Goal: Obtain resource: Obtain resource

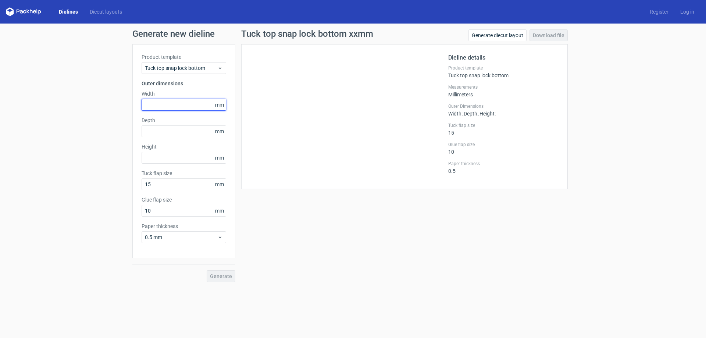
click at [194, 107] on input "text" at bounding box center [184, 105] width 85 height 12
type input "125"
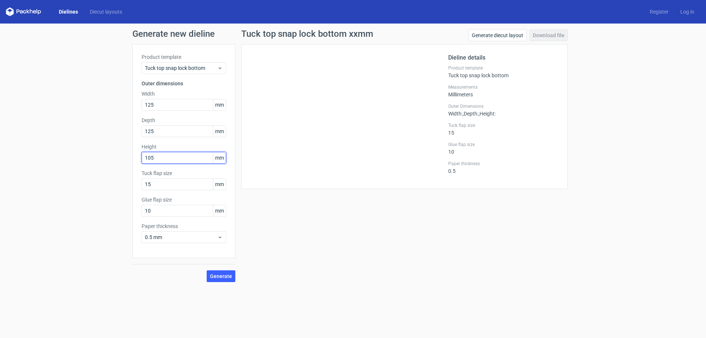
type input "105"
click at [95, 220] on div "Generate new dieline Product template Tuck top snap lock bottom Outer dimension…" at bounding box center [353, 156] width 706 height 264
type input "20"
click at [222, 274] on span "Generate" at bounding box center [221, 276] width 22 height 5
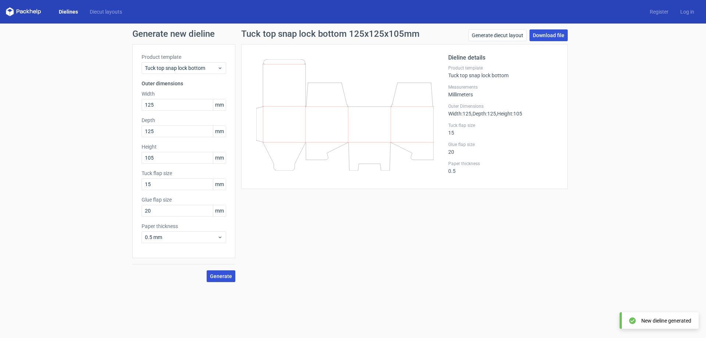
click at [558, 33] on link "Download file" at bounding box center [549, 35] width 38 height 12
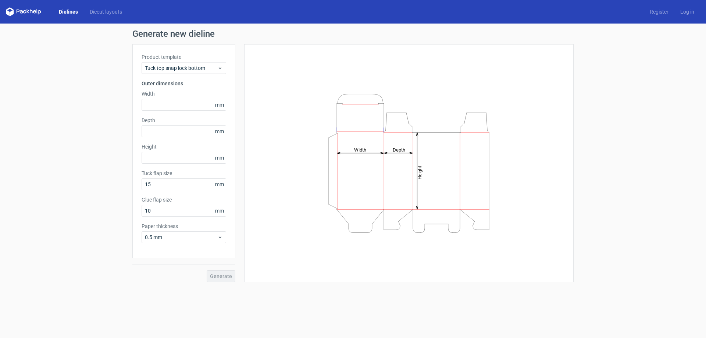
click at [64, 13] on link "Dielines" at bounding box center [68, 11] width 31 height 7
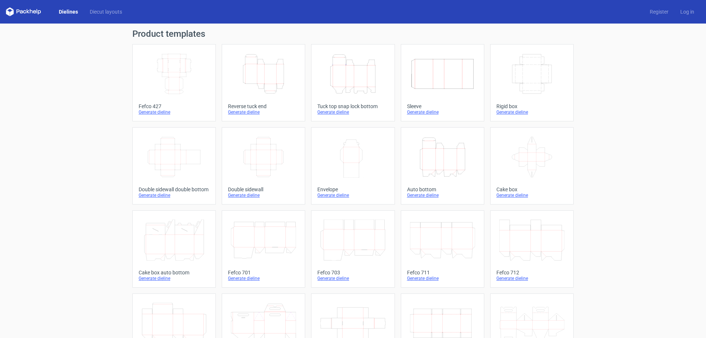
click at [15, 13] on icon at bounding box center [23, 11] width 35 height 9
click at [28, 11] on icon at bounding box center [23, 11] width 35 height 9
click at [354, 78] on icon "Height Depth Width" at bounding box center [352, 73] width 65 height 41
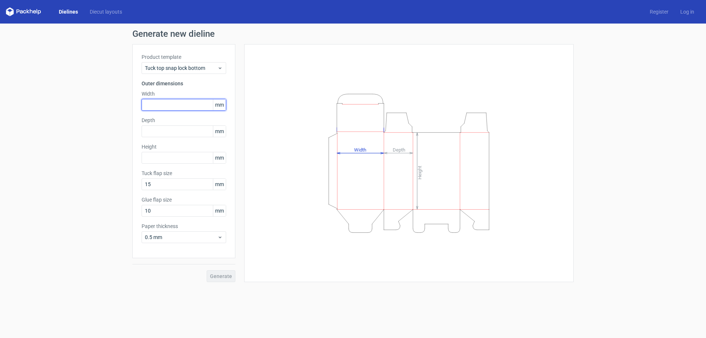
click at [174, 102] on input "text" at bounding box center [184, 105] width 85 height 12
type input "125"
type input "105"
type input "20"
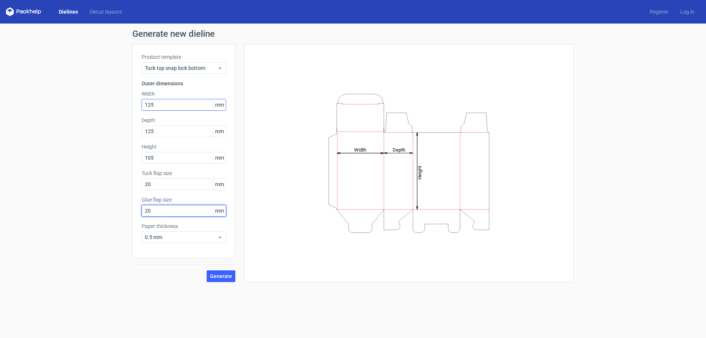
type input "20"
drag, startPoint x: 155, startPoint y: 189, endPoint x: 151, endPoint y: 185, distance: 6.0
click at [151, 185] on input "20" at bounding box center [184, 184] width 85 height 12
drag, startPoint x: 151, startPoint y: 185, endPoint x: 123, endPoint y: 188, distance: 28.1
click at [125, 189] on div "Generate new dieline Product template Tuck top snap lock bottom Outer dimension…" at bounding box center [353, 156] width 706 height 264
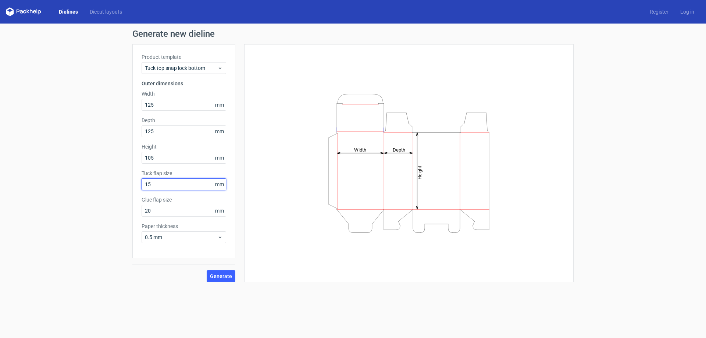
type input "15"
click at [230, 280] on button "Generate" at bounding box center [221, 276] width 29 height 12
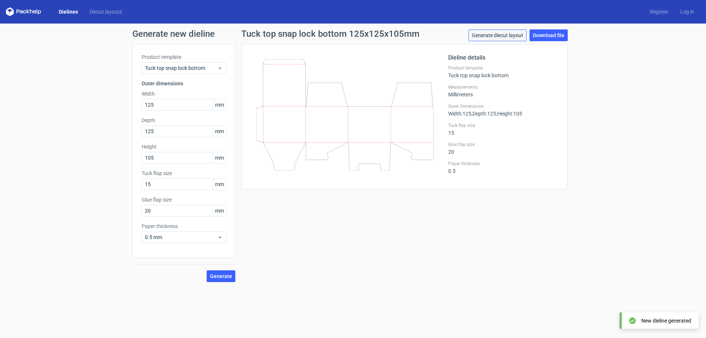
click at [512, 39] on link "Generate diecut layout" at bounding box center [498, 35] width 58 height 12
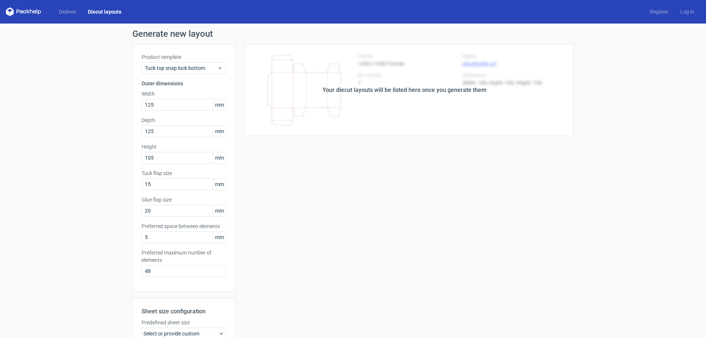
click at [455, 153] on div "Your diecut layouts will be listed here once you generate them Height Depth Wid…" at bounding box center [404, 243] width 338 height 399
click at [400, 160] on div "Your diecut layouts will be listed here once you generate them Height Depth Wid…" at bounding box center [404, 243] width 338 height 399
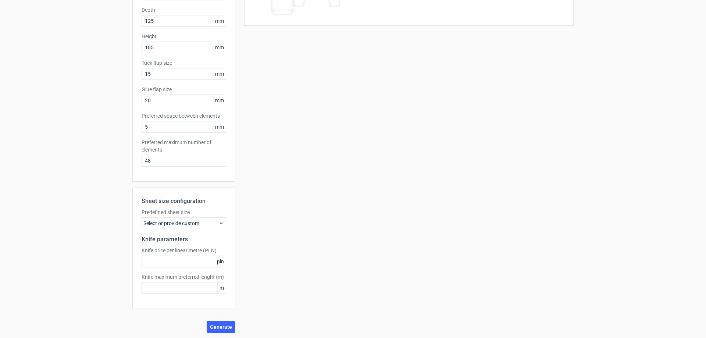
scroll to position [111, 0]
click at [223, 327] on span "Generate" at bounding box center [221, 326] width 22 height 5
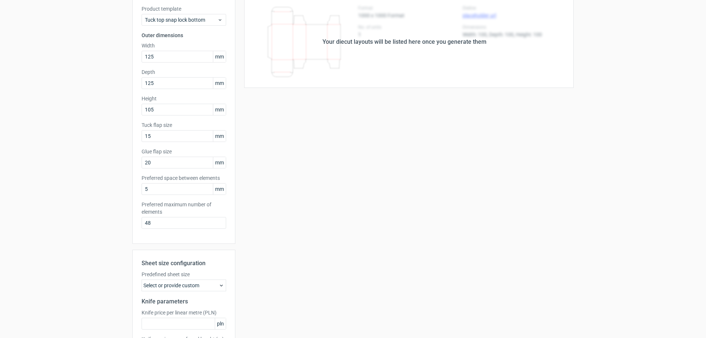
scroll to position [0, 0]
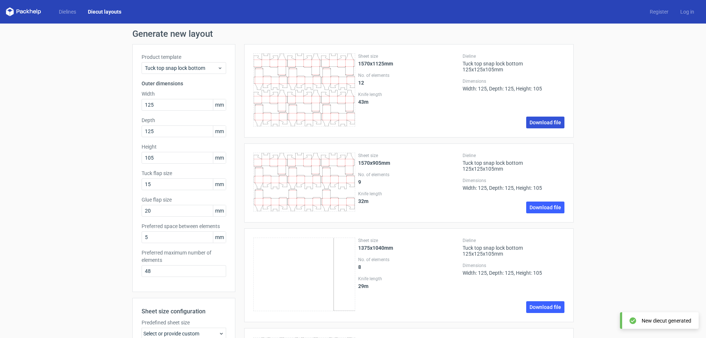
click at [537, 120] on link "Download file" at bounding box center [545, 123] width 38 height 12
drag, startPoint x: 165, startPoint y: 188, endPoint x: 138, endPoint y: 188, distance: 27.2
click at [138, 188] on div "Product template Tuck top snap lock bottom Outer dimensions Width 125 mm Depth …" at bounding box center [183, 168] width 103 height 248
type input "20"
type input "30"
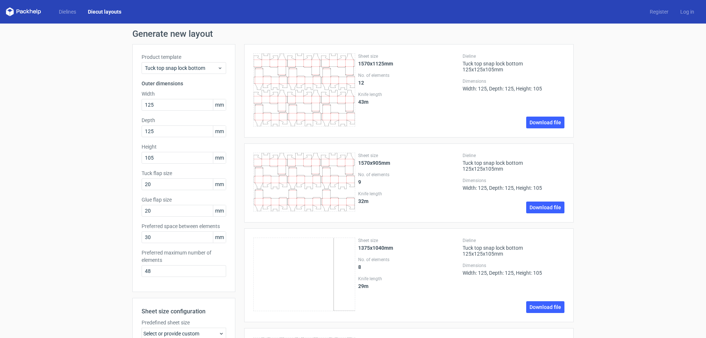
drag, startPoint x: 156, startPoint y: 272, endPoint x: 115, endPoint y: 275, distance: 41.0
type input "5"
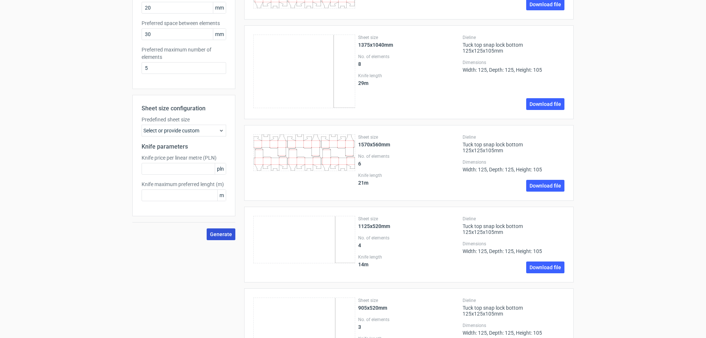
click at [215, 237] on span "Generate" at bounding box center [221, 234] width 22 height 5
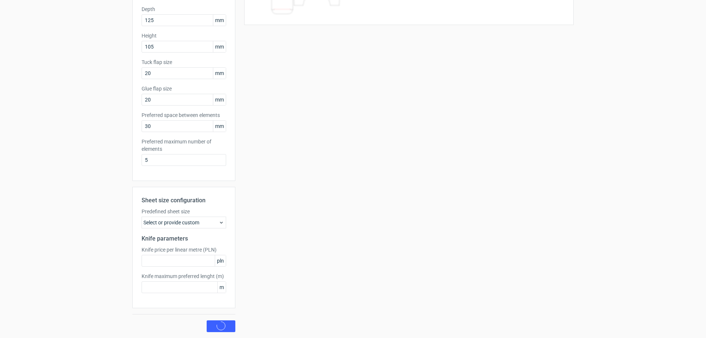
scroll to position [0, 0]
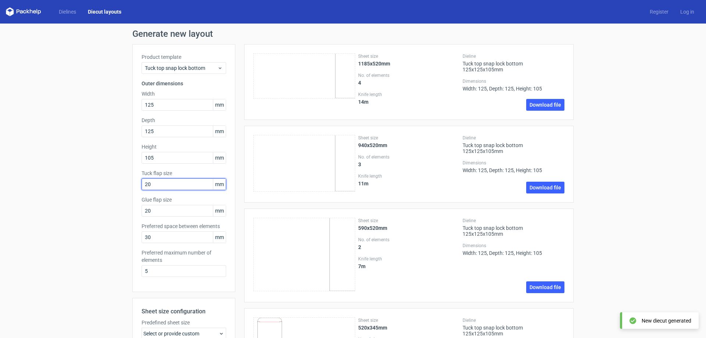
drag, startPoint x: 175, startPoint y: 184, endPoint x: 110, endPoint y: 182, distance: 65.1
click at [110, 182] on div "Generate new layout Product template Tuck top snap lock bottom Outer dimensions…" at bounding box center [353, 237] width 706 height 426
type input "25"
click at [76, 181] on div "Generate new layout Product template Tuck top snap lock bottom Outer dimensions…" at bounding box center [353, 237] width 706 height 426
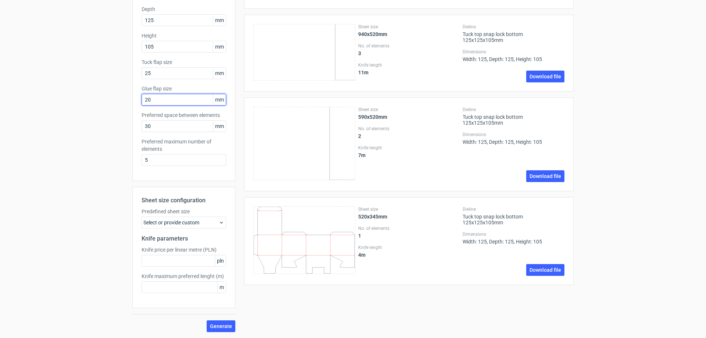
drag, startPoint x: 156, startPoint y: 99, endPoint x: 124, endPoint y: 99, distance: 31.6
click at [124, 99] on div "Generate new layout Product template Tuck top snap lock bottom Outer dimensions…" at bounding box center [353, 125] width 706 height 426
click at [124, 100] on div "Generate new layout Product template Tuck top snap lock bottom Outer dimensions…" at bounding box center [353, 125] width 706 height 426
click at [217, 324] on span "Generate" at bounding box center [221, 326] width 22 height 5
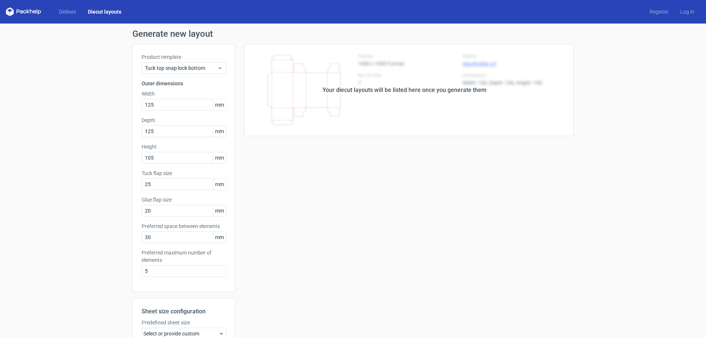
scroll to position [110, 0]
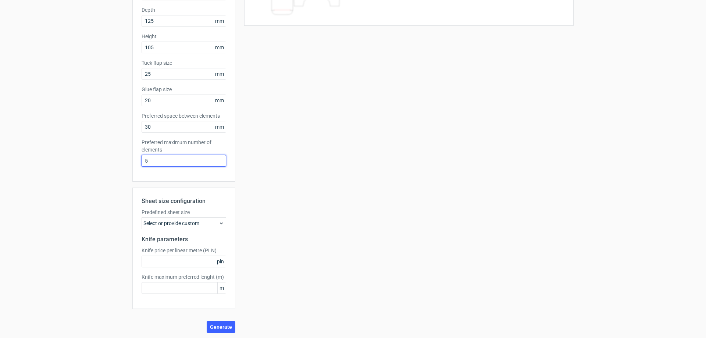
drag, startPoint x: 130, startPoint y: 163, endPoint x: 78, endPoint y: 171, distance: 52.4
click at [78, 171] on div "Generate new layout Product template Tuck top snap lock bottom Outer dimensions…" at bounding box center [353, 126] width 706 height 426
type input "10"
click at [220, 319] on div "Sheet size configuration Predefined sheet size Select or provide custom Knife p…" at bounding box center [183, 260] width 103 height 145
click at [220, 329] on span "Generate" at bounding box center [221, 326] width 22 height 5
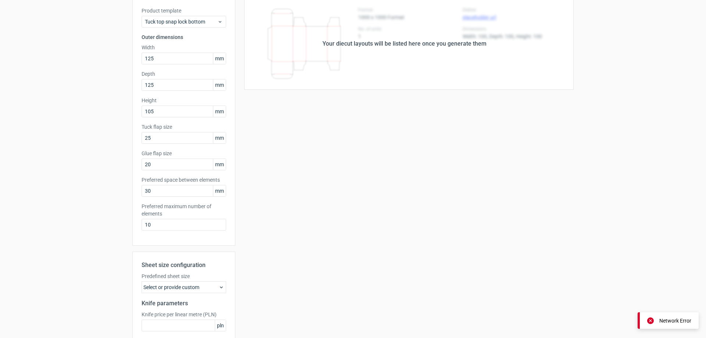
scroll to position [0, 0]
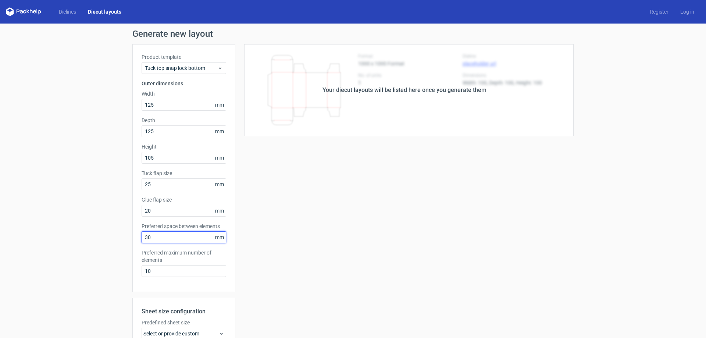
click at [104, 239] on div "Generate new layout Product template Tuck top snap lock bottom Outer dimensions…" at bounding box center [353, 237] width 706 height 426
type input "10"
click at [90, 240] on div "Generate new layout Product template Tuck top snap lock bottom Outer dimensions…" at bounding box center [353, 237] width 706 height 426
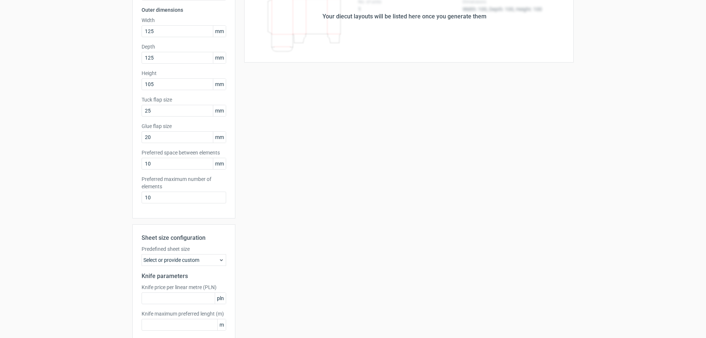
scroll to position [111, 0]
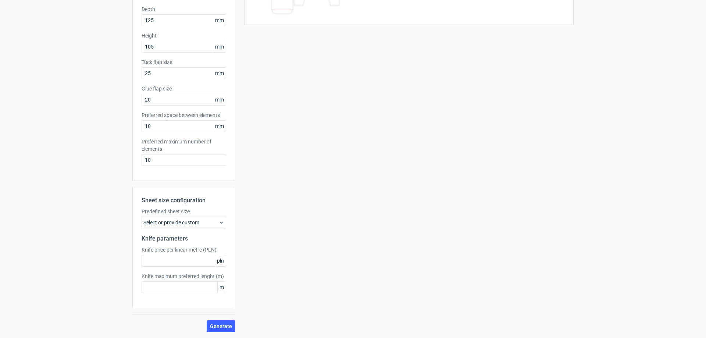
drag, startPoint x: 157, startPoint y: 154, endPoint x: 134, endPoint y: 163, distance: 24.8
click at [134, 163] on div "Product template Tuck top snap lock bottom Outer dimensions Width 125 mm Depth …" at bounding box center [183, 57] width 103 height 248
drag, startPoint x: 149, startPoint y: 161, endPoint x: 79, endPoint y: 165, distance: 70.3
click at [79, 165] on div "Generate new layout Product template Tuck top snap lock bottom Outer dimensions…" at bounding box center [353, 125] width 706 height 426
type input "4"
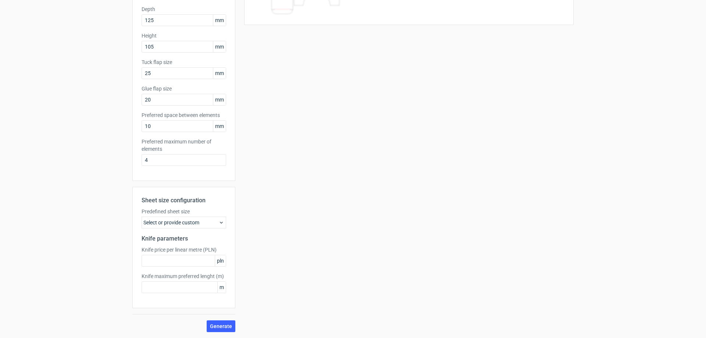
click at [75, 169] on div "Generate new layout Product template Tuck top snap lock bottom Outer dimensions…" at bounding box center [353, 125] width 706 height 426
click at [220, 331] on button "Generate" at bounding box center [221, 326] width 29 height 12
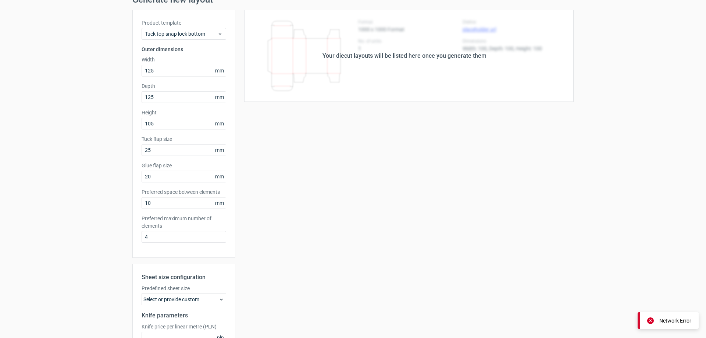
scroll to position [0, 0]
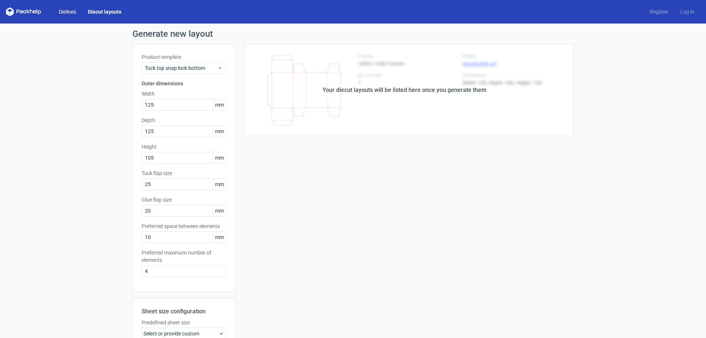
click at [68, 11] on link "Dielines" at bounding box center [67, 11] width 29 height 7
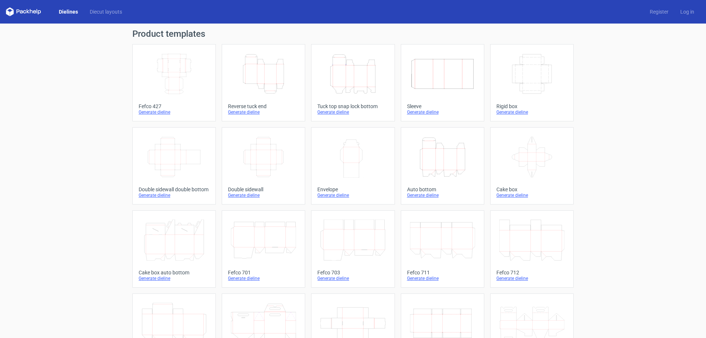
click at [352, 68] on icon "Height Depth Width" at bounding box center [352, 73] width 65 height 41
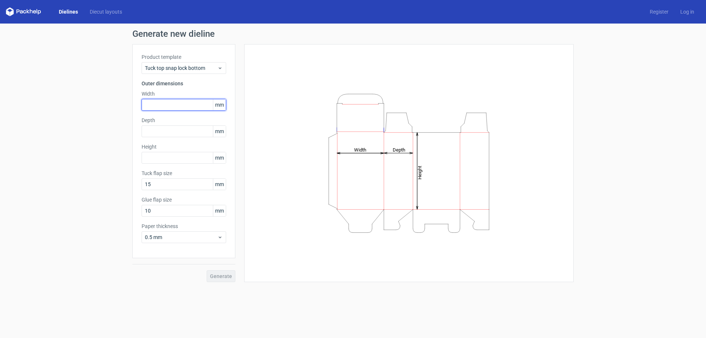
click at [173, 104] on input "text" at bounding box center [184, 105] width 85 height 12
type input "125"
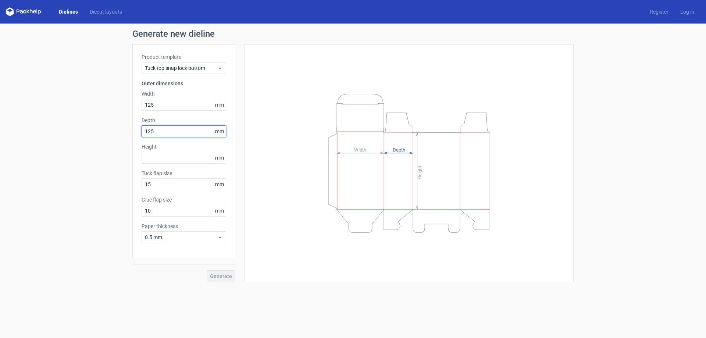
type input "125"
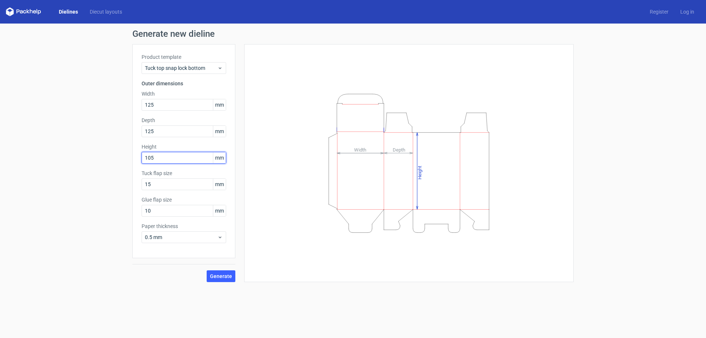
type input "105"
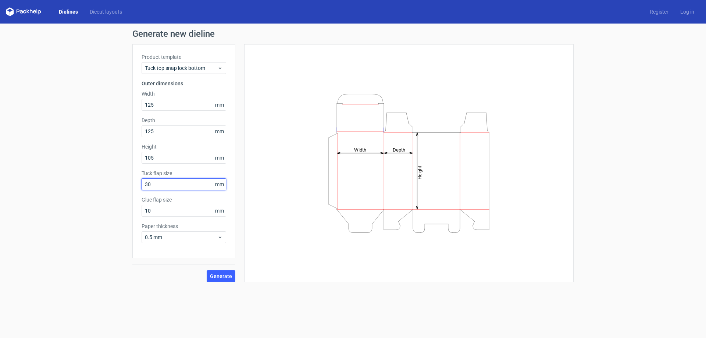
type input "30"
type input "20"
click at [225, 275] on span "Generate" at bounding box center [221, 276] width 22 height 5
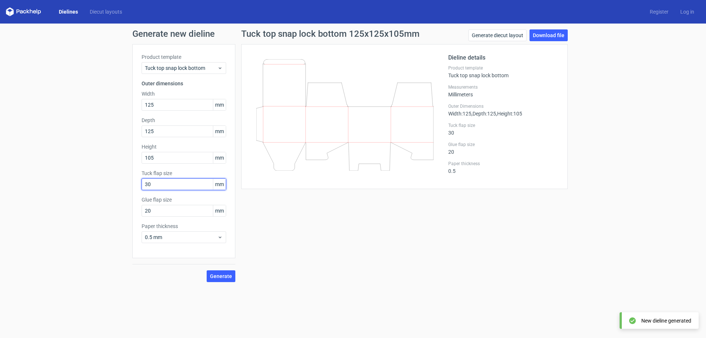
drag, startPoint x: 163, startPoint y: 185, endPoint x: 73, endPoint y: 200, distance: 90.5
click at [73, 200] on div "Generate new dieline Product template Tuck top snap lock bottom Outer dimension…" at bounding box center [353, 156] width 706 height 264
click at [234, 274] on button "Generate" at bounding box center [221, 276] width 29 height 12
click at [164, 190] on input "5" at bounding box center [184, 184] width 85 height 12
drag, startPoint x: 166, startPoint y: 188, endPoint x: 78, endPoint y: 187, distance: 88.3
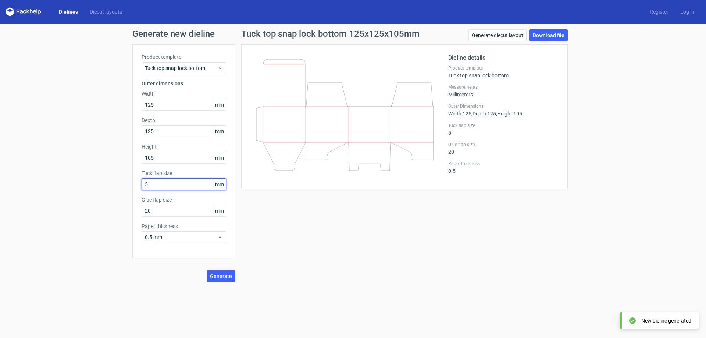
click at [78, 187] on div "Generate new dieline Product template Tuck top snap lock bottom Outer dimension…" at bounding box center [353, 156] width 706 height 264
type input "30"
click at [215, 275] on span "Generate" at bounding box center [221, 276] width 22 height 5
click at [498, 38] on link "Generate diecut layout" at bounding box center [498, 35] width 58 height 12
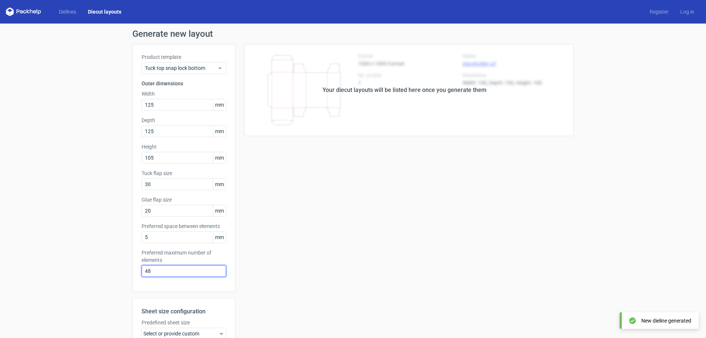
drag, startPoint x: 172, startPoint y: 274, endPoint x: 85, endPoint y: 277, distance: 87.2
click at [85, 277] on div "Generate new layout Product template Tuck top snap lock bottom Outer dimensions…" at bounding box center [353, 237] width 706 height 426
click at [80, 277] on div "Generate new layout Product template Tuck top snap lock bottom Outer dimensions…" at bounding box center [353, 237] width 706 height 426
click at [503, 174] on div "Your diecut layouts will be listed here once you generate them Height Depth Wid…" at bounding box center [404, 243] width 338 height 399
click at [458, 102] on div "Your diecut layouts will be listed here once you generate them" at bounding box center [404, 90] width 338 height 92
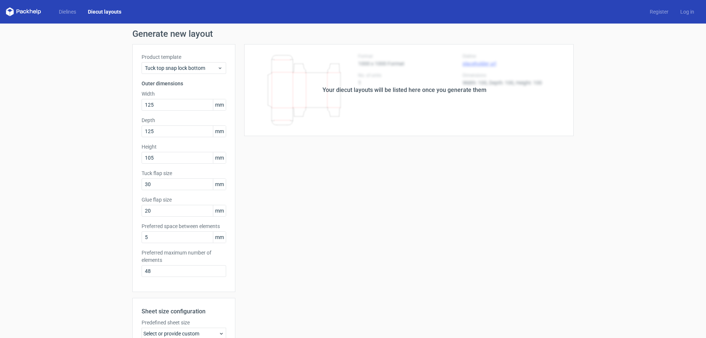
click at [453, 88] on div "Your diecut layouts will be listed here once you generate them" at bounding box center [405, 90] width 164 height 9
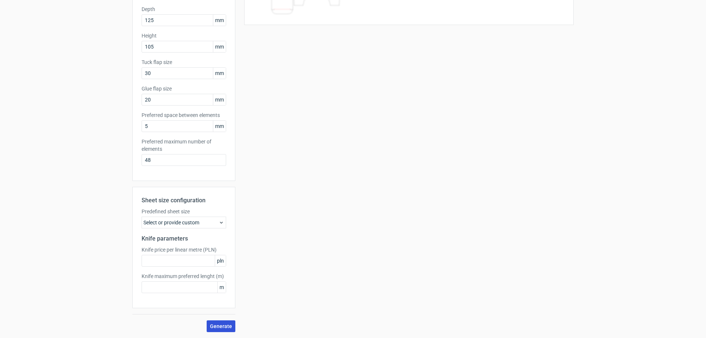
click at [220, 331] on button "Generate" at bounding box center [221, 326] width 29 height 12
drag, startPoint x: 141, startPoint y: 158, endPoint x: 109, endPoint y: 164, distance: 32.9
click at [109, 164] on div "Generate new layout Product template Tuck top snap lock bottom Outer dimensions…" at bounding box center [353, 125] width 706 height 426
type input "10"
click at [214, 327] on span "Generate" at bounding box center [221, 326] width 22 height 5
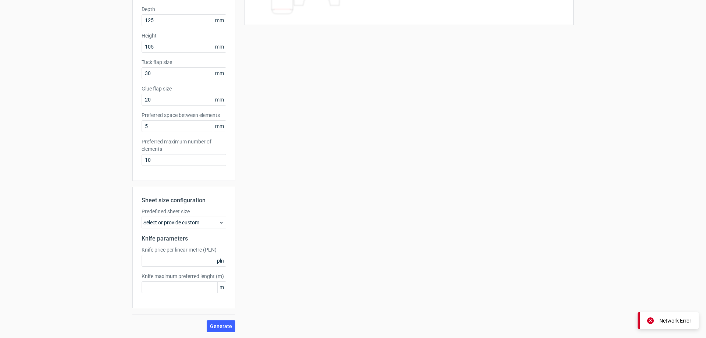
scroll to position [0, 0]
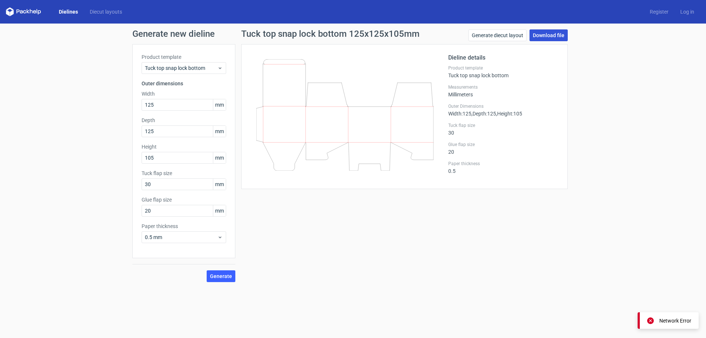
click at [552, 36] on link "Download file" at bounding box center [549, 35] width 38 height 12
click at [170, 160] on input "105" at bounding box center [184, 158] width 85 height 12
drag, startPoint x: 156, startPoint y: 184, endPoint x: 135, endPoint y: 184, distance: 21.3
click at [135, 184] on div "Product template Tuck top snap lock bottom Outer dimensions Width 125 mm Depth …" at bounding box center [183, 151] width 103 height 214
type input "25"
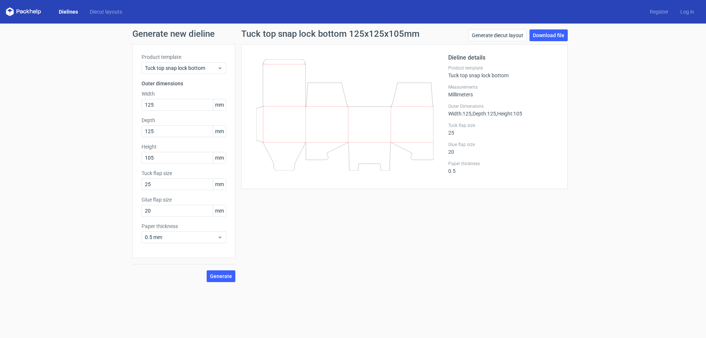
click at [123, 208] on div "Generate new dieline Product template Tuck top snap lock bottom Outer dimension…" at bounding box center [353, 156] width 706 height 264
drag, startPoint x: 157, startPoint y: 185, endPoint x: 106, endPoint y: 191, distance: 51.1
click at [106, 191] on div "Generate new dieline Product template Tuck top snap lock bottom Outer dimension…" at bounding box center [353, 156] width 706 height 264
click at [107, 12] on link "Diecut layouts" at bounding box center [106, 11] width 44 height 7
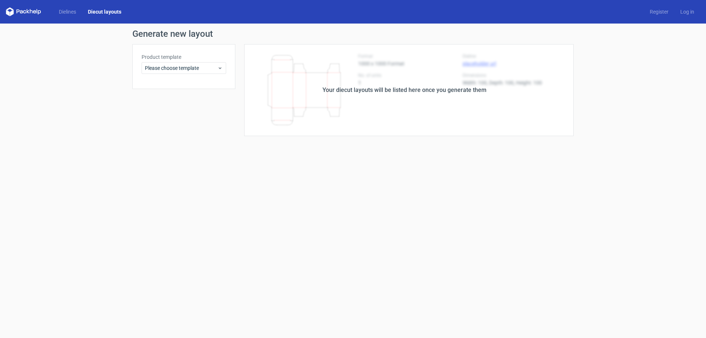
drag, startPoint x: 195, startPoint y: 105, endPoint x: 195, endPoint y: 90, distance: 15.1
click at [195, 105] on div "Product template Please choose template" at bounding box center [183, 90] width 103 height 92
click at [195, 67] on span "Please choose template" at bounding box center [181, 67] width 72 height 7
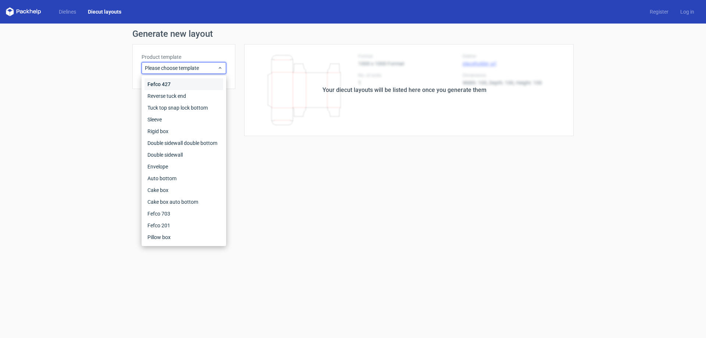
click at [196, 84] on div "Fefco 427" at bounding box center [184, 84] width 79 height 12
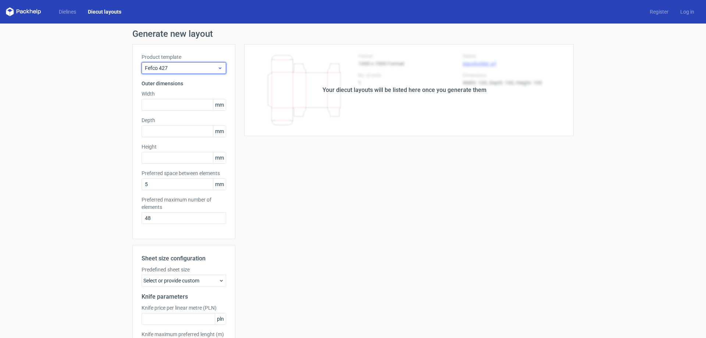
click at [195, 66] on span "Fefco 427" at bounding box center [181, 67] width 72 height 7
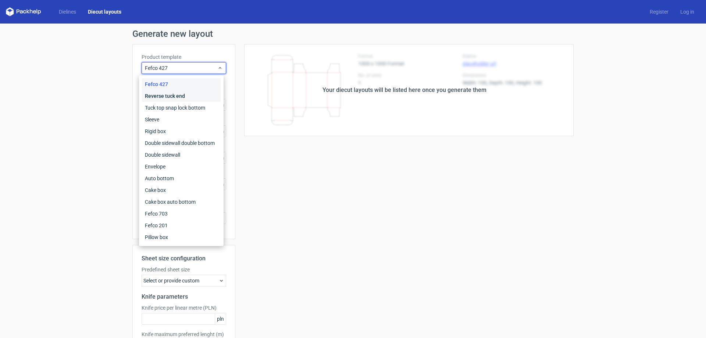
click at [191, 94] on div "Reverse tuck end" at bounding box center [181, 96] width 79 height 12
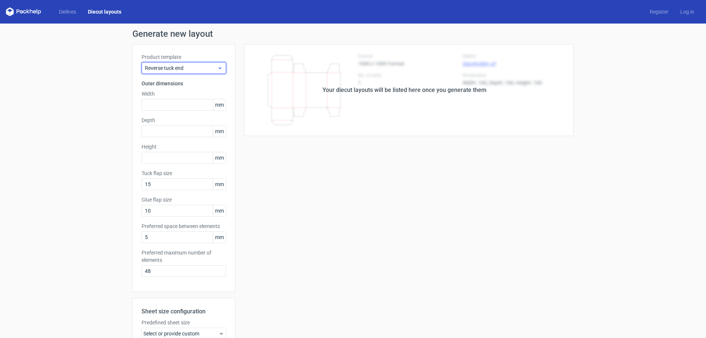
click at [185, 66] on span "Reverse tuck end" at bounding box center [181, 67] width 72 height 7
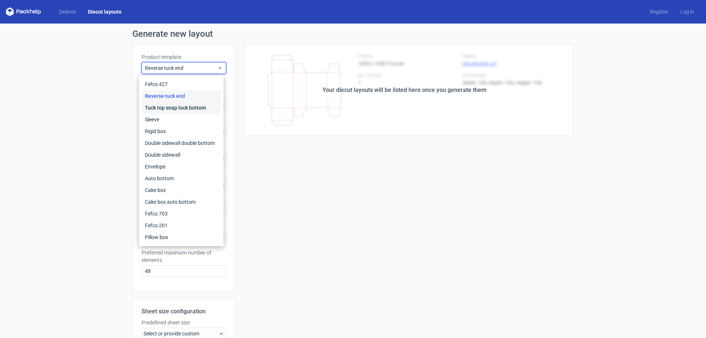
click at [198, 109] on div "Tuck top snap lock bottom" at bounding box center [181, 108] width 79 height 12
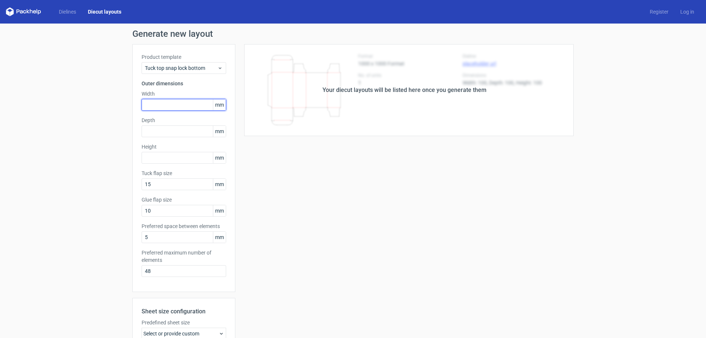
click at [185, 110] on input "text" at bounding box center [184, 105] width 85 height 12
type input "125"
type input "105"
type input "20"
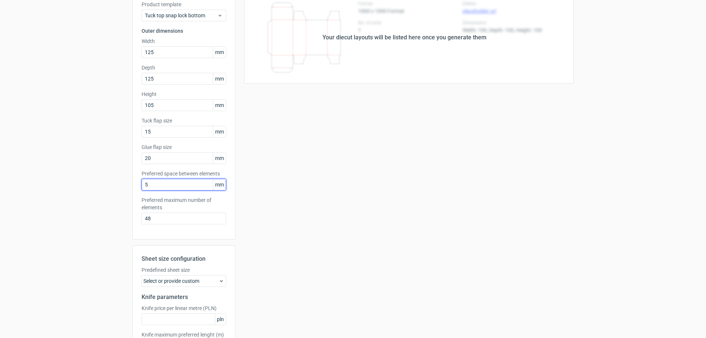
scroll to position [111, 0]
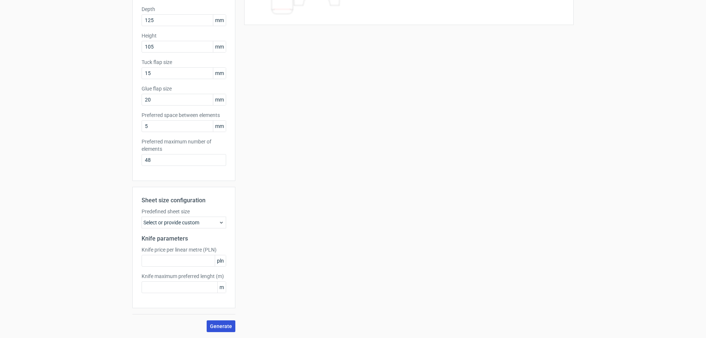
click at [220, 324] on span "Generate" at bounding box center [221, 326] width 22 height 5
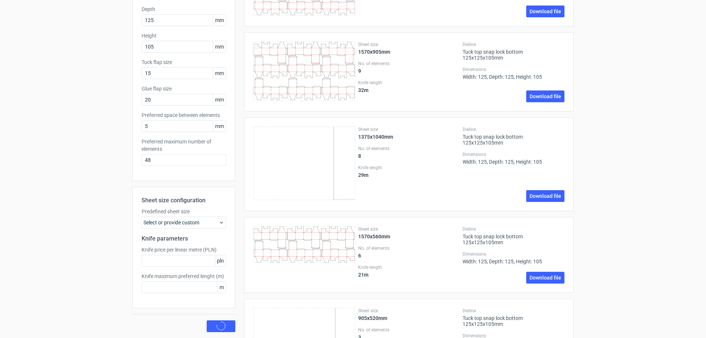
scroll to position [0, 0]
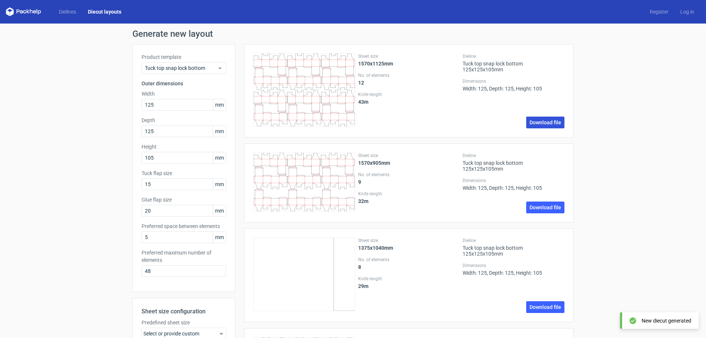
click at [543, 123] on link "Download file" at bounding box center [545, 123] width 38 height 12
click at [74, 8] on link "Dielines" at bounding box center [67, 11] width 29 height 7
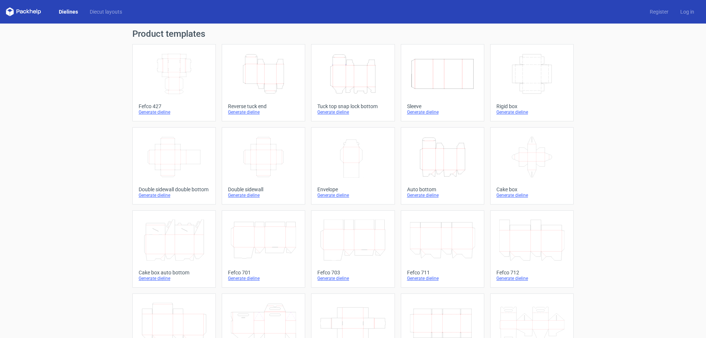
click at [339, 71] on icon "Height Depth Width" at bounding box center [352, 73] width 65 height 41
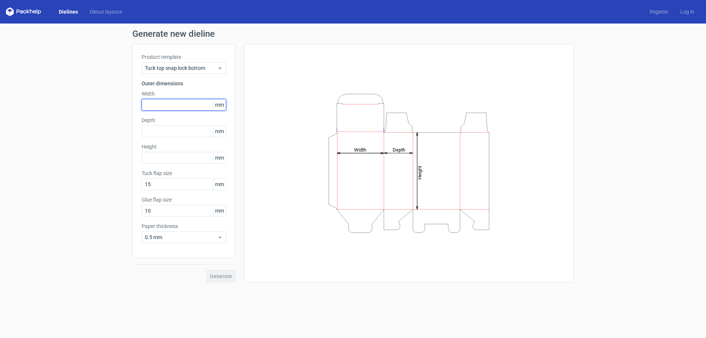
click at [156, 100] on input "text" at bounding box center [184, 105] width 85 height 12
type input "12"
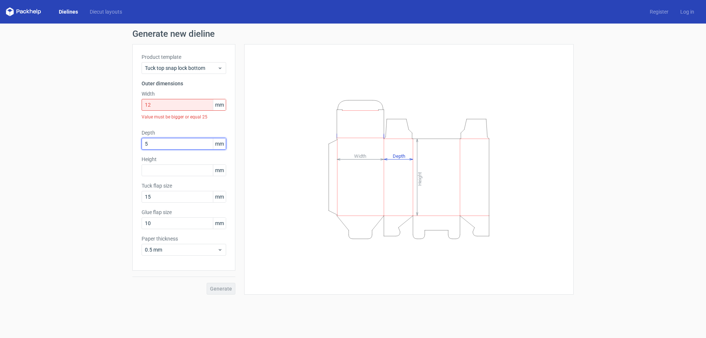
type input "5"
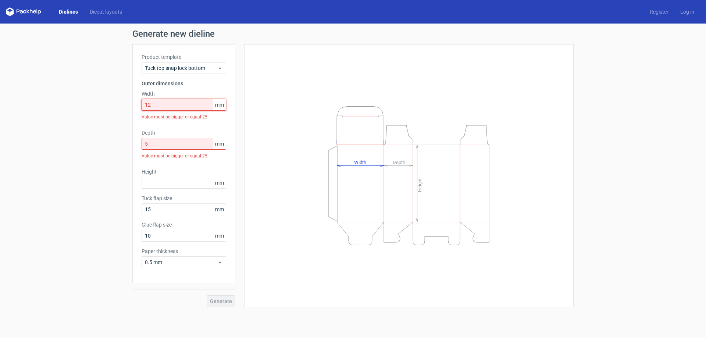
click at [149, 105] on input "12" at bounding box center [184, 105] width 85 height 12
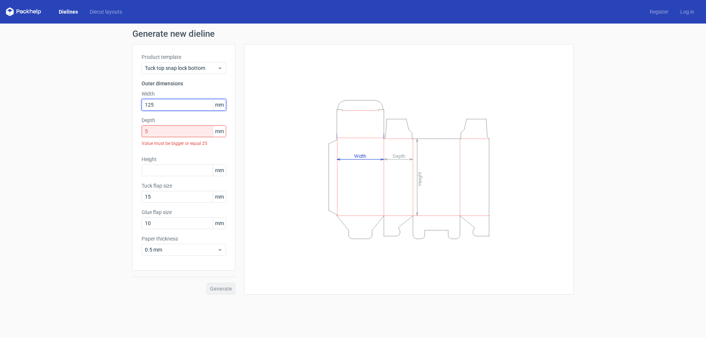
type input "125"
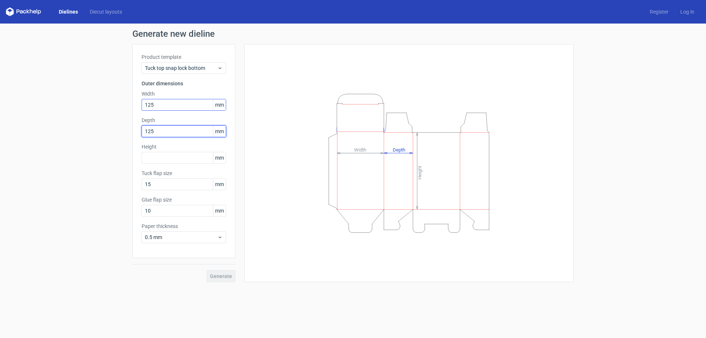
type input "125"
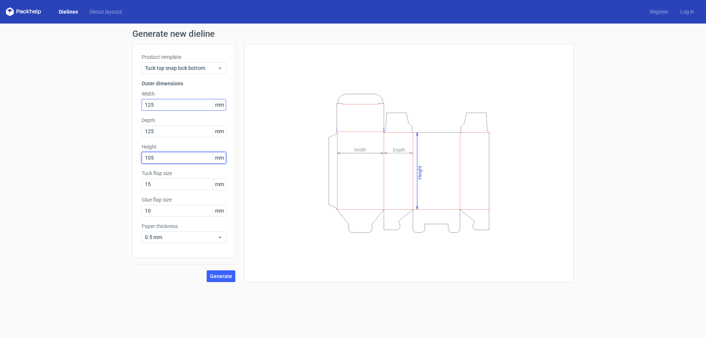
type input "105"
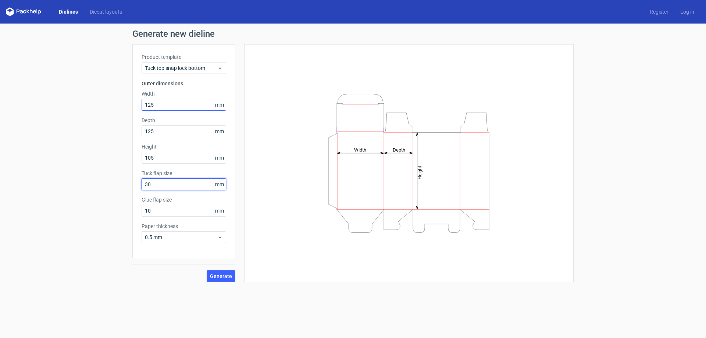
type input "30"
type input "20"
drag, startPoint x: 211, startPoint y: 283, endPoint x: 223, endPoint y: 278, distance: 12.6
click at [212, 283] on div "Generate new dieline Product template Tuck top snap lock bottom Outer dimension…" at bounding box center [353, 156] width 706 height 264
click at [223, 278] on span "Generate" at bounding box center [221, 276] width 22 height 5
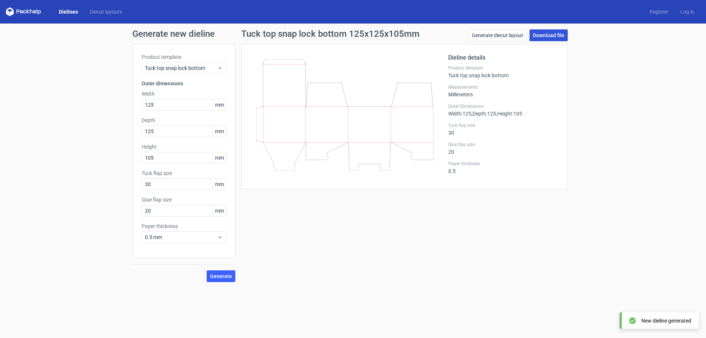
click at [554, 39] on link "Download file" at bounding box center [549, 35] width 38 height 12
drag, startPoint x: 377, startPoint y: 132, endPoint x: 331, endPoint y: 181, distance: 67.1
click at [327, 222] on div "Tuck top snap lock bottom 125x125x105mm Generate diecut layout Download file Di…" at bounding box center [404, 155] width 338 height 253
click at [352, 106] on icon at bounding box center [344, 114] width 177 height 111
click at [348, 116] on icon at bounding box center [344, 114] width 177 height 111
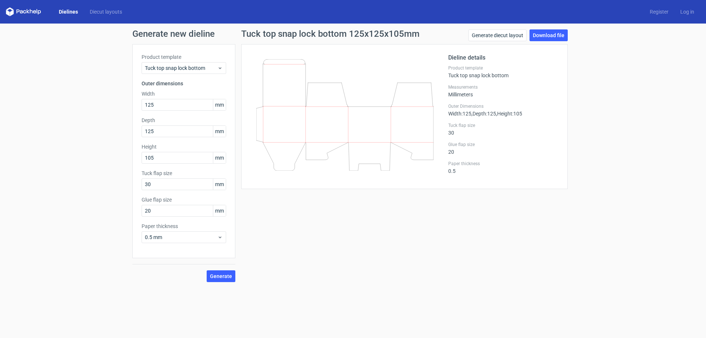
click at [352, 198] on div "Tuck top snap lock bottom 125x125x105mm Generate diecut layout Download file Di…" at bounding box center [404, 155] width 338 height 253
